Goal: Information Seeking & Learning: Find specific fact

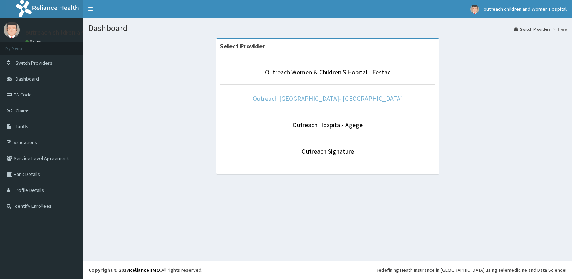
click at [319, 101] on link "Outreach [GEOGRAPHIC_DATA]- [GEOGRAPHIC_DATA]" at bounding box center [328, 98] width 150 height 8
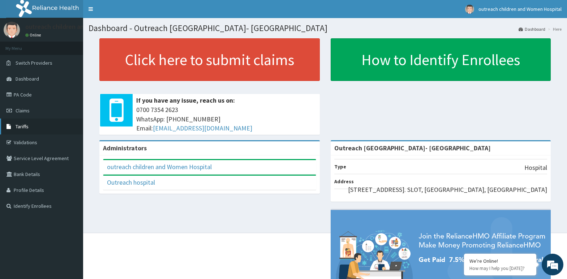
click at [48, 128] on link "Tariffs" at bounding box center [41, 127] width 83 height 16
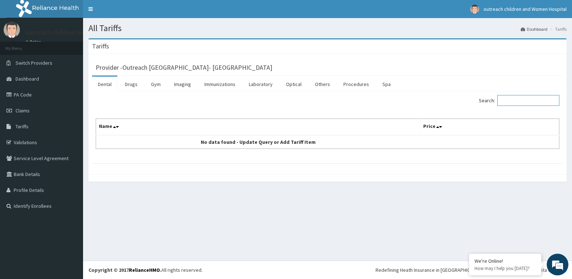
click at [517, 101] on input "Search:" at bounding box center [529, 100] width 62 height 11
type input "U"
type input "M"
type input "Ma"
click at [260, 84] on link "Laboratory" at bounding box center [260, 84] width 35 height 15
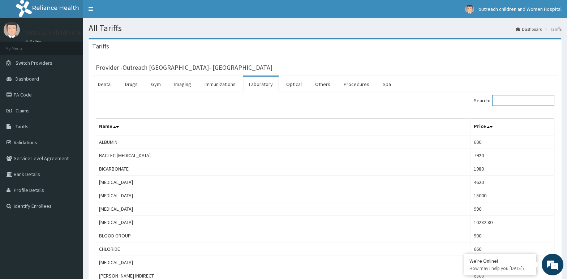
click at [510, 102] on input "Search:" at bounding box center [523, 100] width 62 height 11
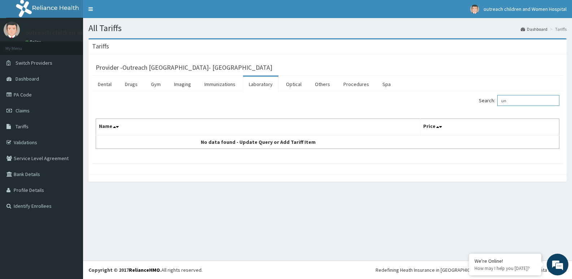
type input "u"
type input "M"
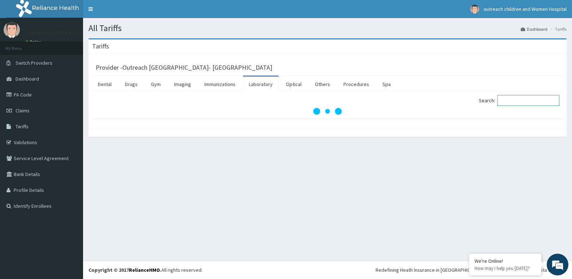
type input "u"
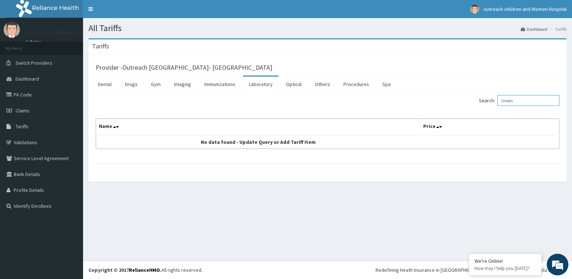
type input "Unem"
click at [265, 86] on link "Laboratory" at bounding box center [260, 84] width 35 height 15
click at [529, 98] on input "Search:" at bounding box center [529, 100] width 62 height 11
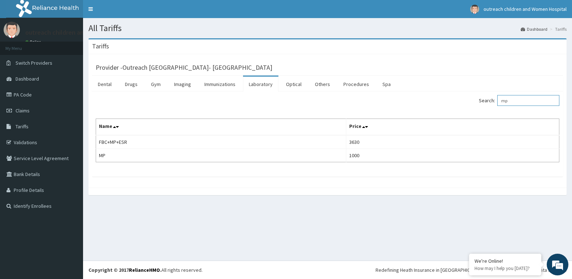
type input "m"
type input "fbc"
click at [352, 83] on link "Procedures" at bounding box center [356, 84] width 37 height 15
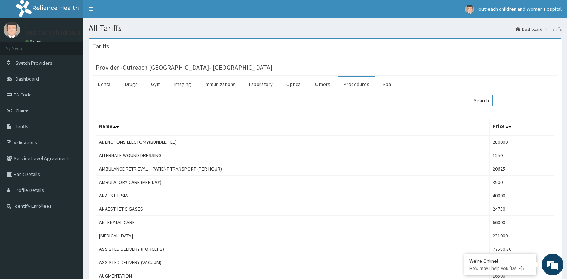
click at [504, 102] on input "Search:" at bounding box center [523, 100] width 62 height 11
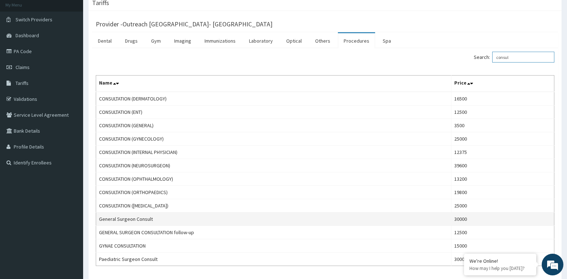
scroll to position [94, 0]
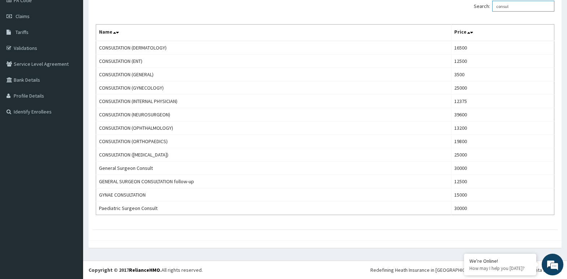
type input "consul"
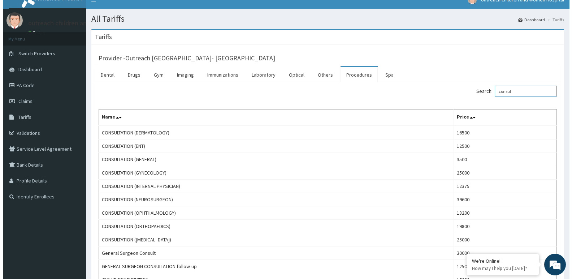
scroll to position [0, 0]
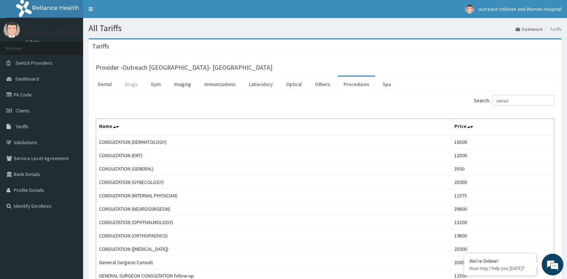
click at [133, 83] on link "Drugs" at bounding box center [131, 84] width 24 height 15
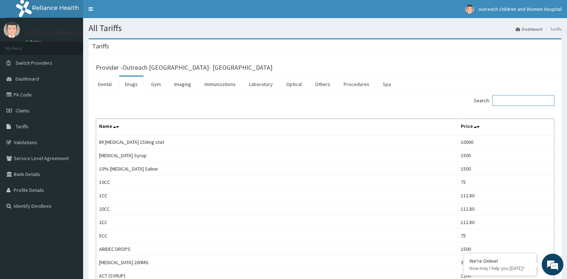
click at [503, 102] on input "Search:" at bounding box center [523, 100] width 62 height 11
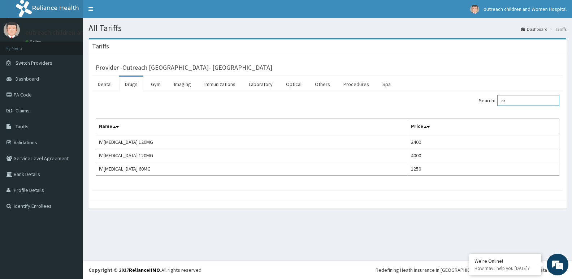
type input "a"
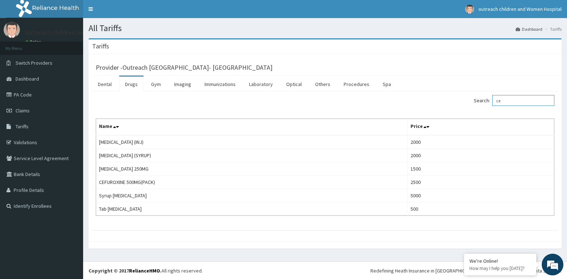
type input "c"
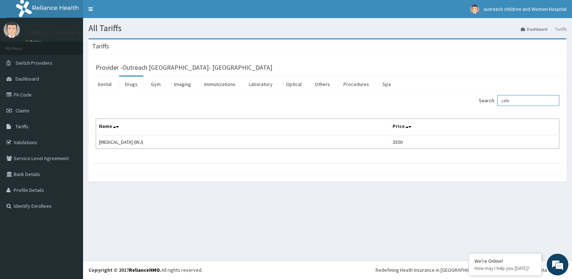
type input "ceftr"
click at [47, 65] on span "Switch Providers" at bounding box center [34, 63] width 37 height 7
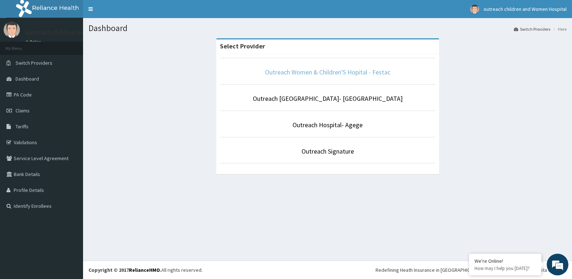
click at [298, 73] on link "Outreach Women & Children'S Hopital - Festac" at bounding box center [327, 72] width 125 height 8
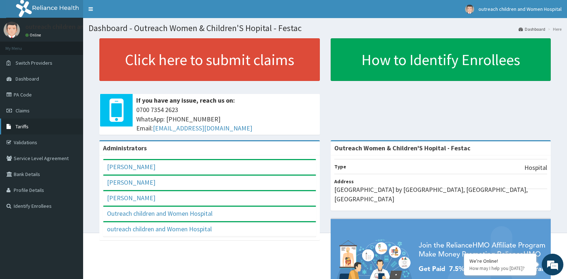
click at [28, 125] on span "Tariffs" at bounding box center [22, 126] width 13 height 7
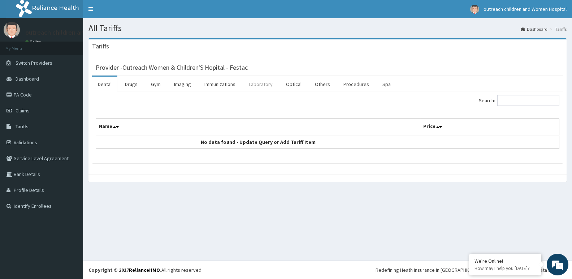
click at [262, 85] on link "Laboratory" at bounding box center [260, 84] width 35 height 15
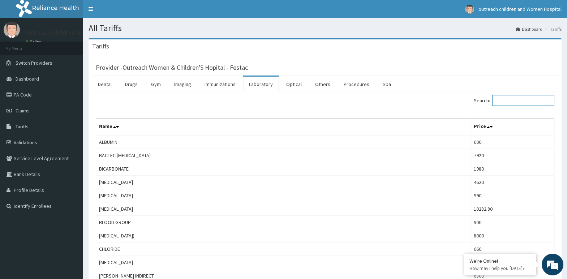
click at [516, 103] on input "Search:" at bounding box center [523, 100] width 62 height 11
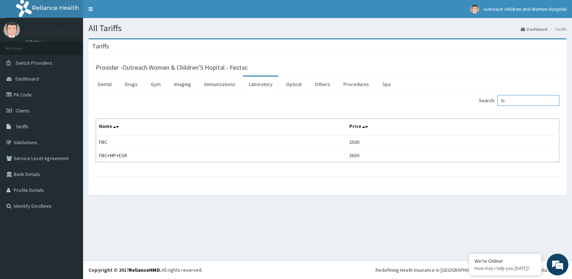
type input "f"
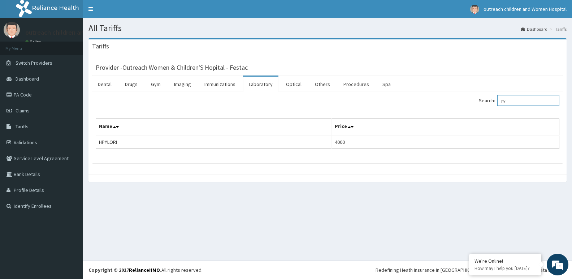
type input "p"
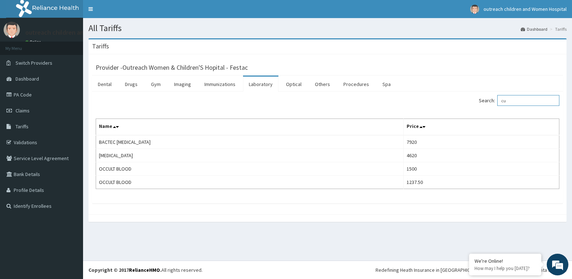
type input "c"
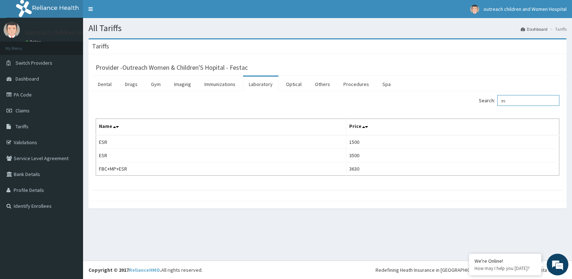
type input "e"
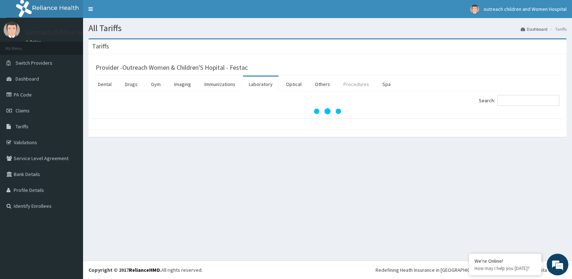
click at [353, 82] on link "Procedures" at bounding box center [356, 84] width 37 height 15
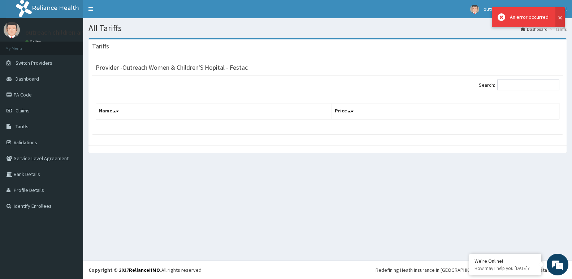
click at [560, 17] on button at bounding box center [560, 17] width 9 height 20
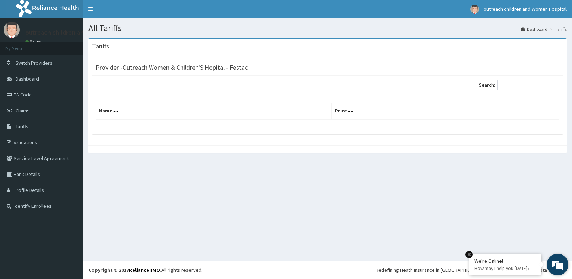
click at [471, 256] on em at bounding box center [469, 254] width 7 height 7
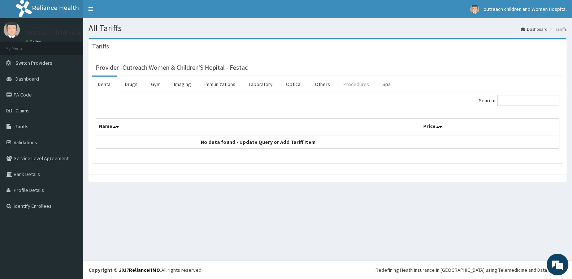
click at [353, 85] on link "Procedures" at bounding box center [356, 84] width 37 height 15
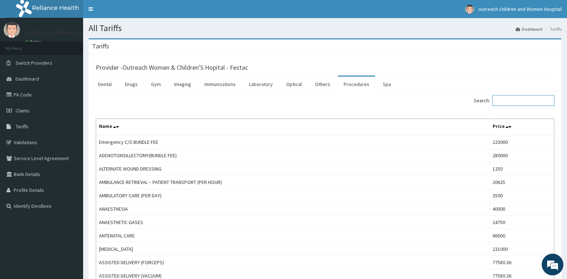
click at [530, 101] on input "Search:" at bounding box center [523, 100] width 62 height 11
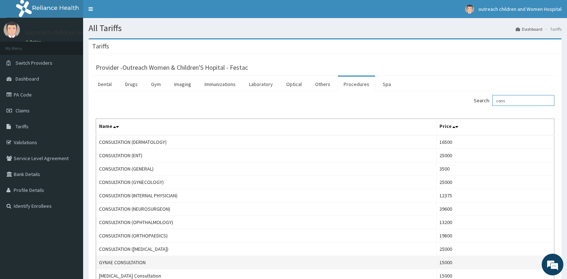
scroll to position [36, 0]
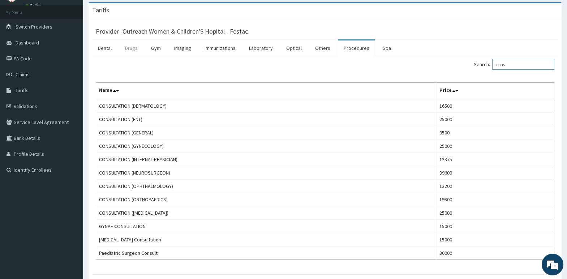
type input "cons"
click at [136, 51] on link "Drugs" at bounding box center [131, 47] width 24 height 15
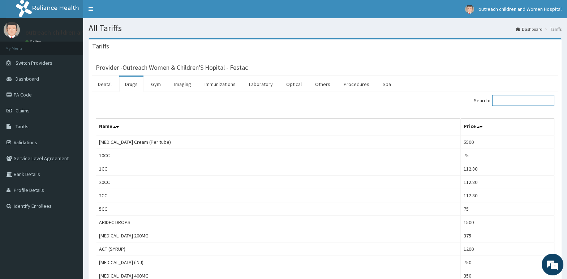
click at [518, 103] on input "Search:" at bounding box center [523, 100] width 62 height 11
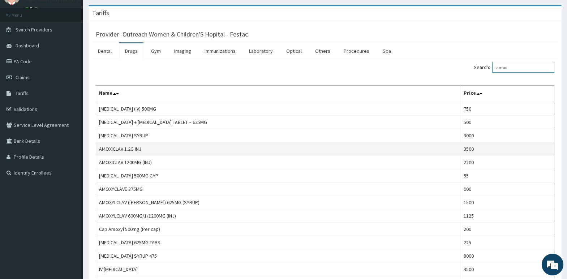
scroll to position [21, 0]
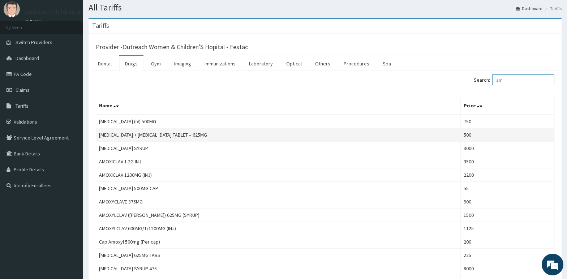
type input "a"
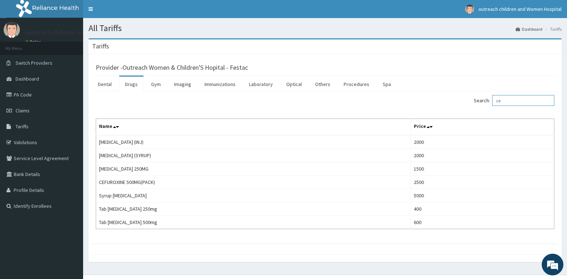
type input "c"
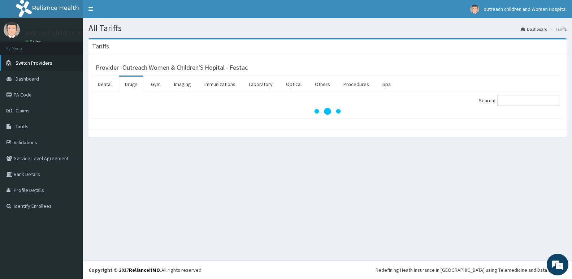
click at [35, 62] on span "Switch Providers" at bounding box center [34, 63] width 37 height 7
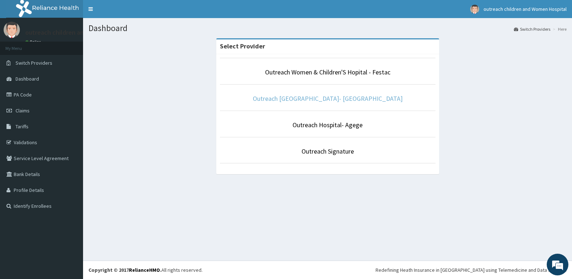
click at [320, 97] on link "Outreach [GEOGRAPHIC_DATA]- [GEOGRAPHIC_DATA]" at bounding box center [328, 98] width 150 height 8
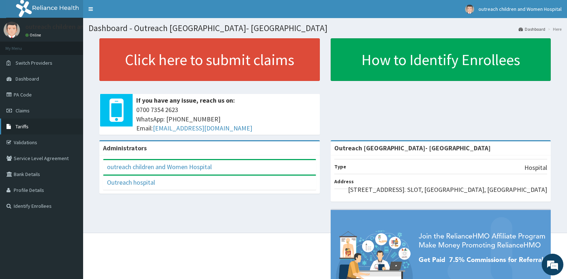
click at [22, 125] on span "Tariffs" at bounding box center [22, 126] width 13 height 7
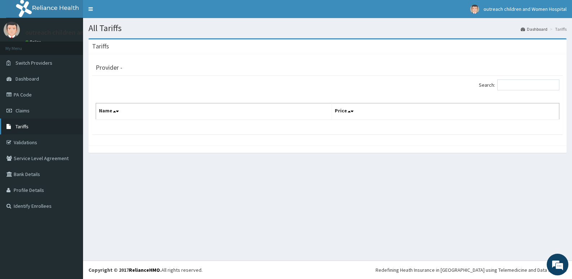
click at [25, 128] on span "Tariffs" at bounding box center [22, 126] width 13 height 7
